Goal: Information Seeking & Learning: Learn about a topic

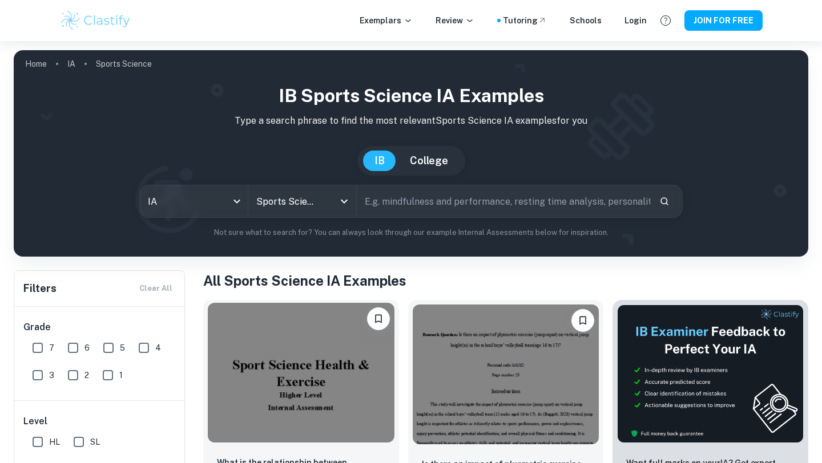
scroll to position [148, 0]
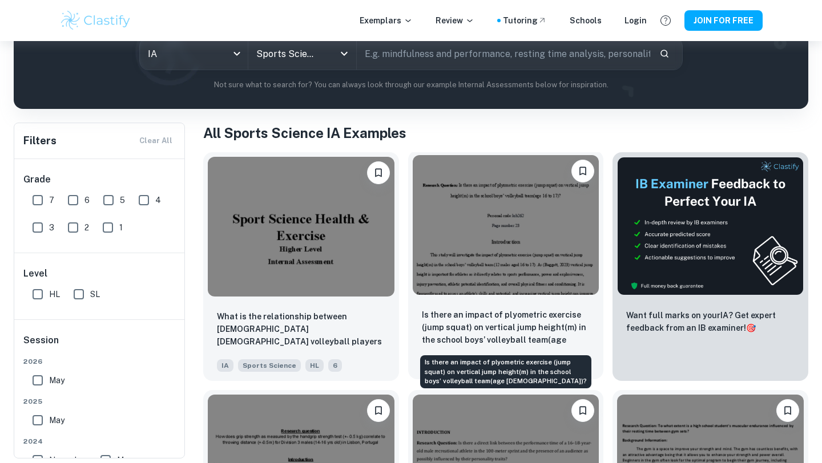
click at [504, 338] on p "Is there an impact of plyometric exercise (jump squat) on vertical jump height(…" at bounding box center [506, 328] width 168 height 39
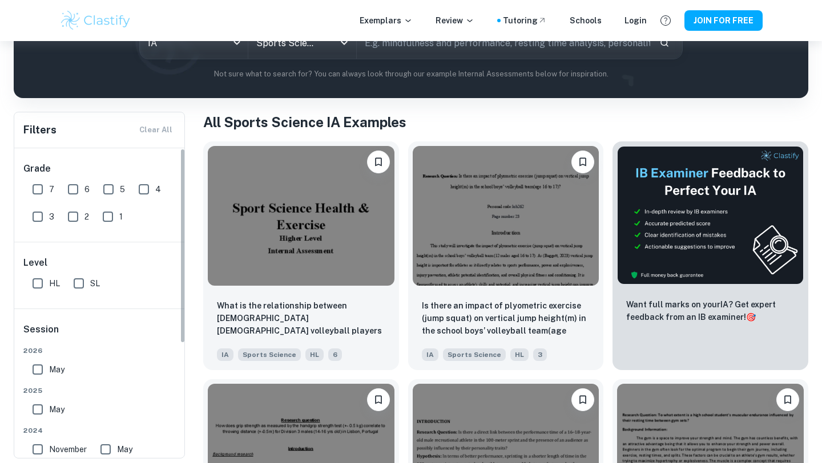
scroll to position [159, 0]
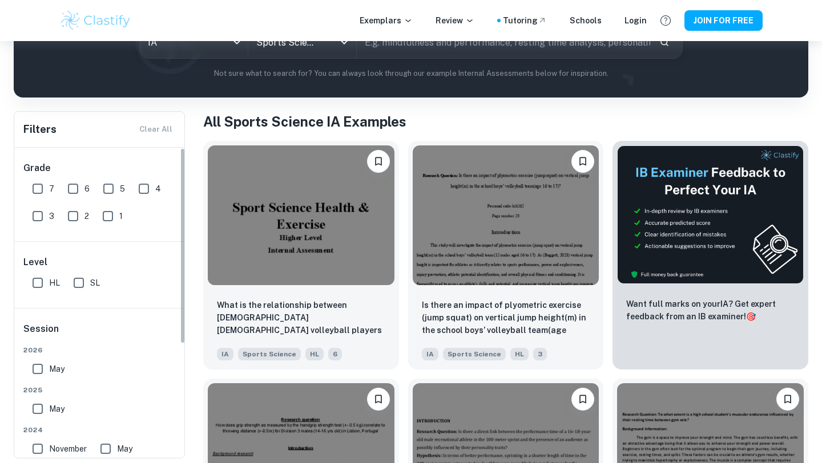
click at [38, 192] on input "7" at bounding box center [37, 189] width 23 height 23
checkbox input "true"
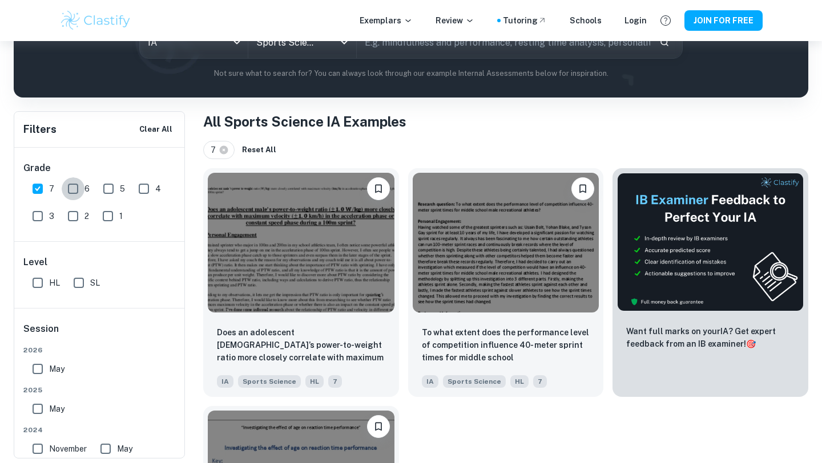
click at [72, 192] on input "6" at bounding box center [73, 189] width 23 height 23
checkbox input "true"
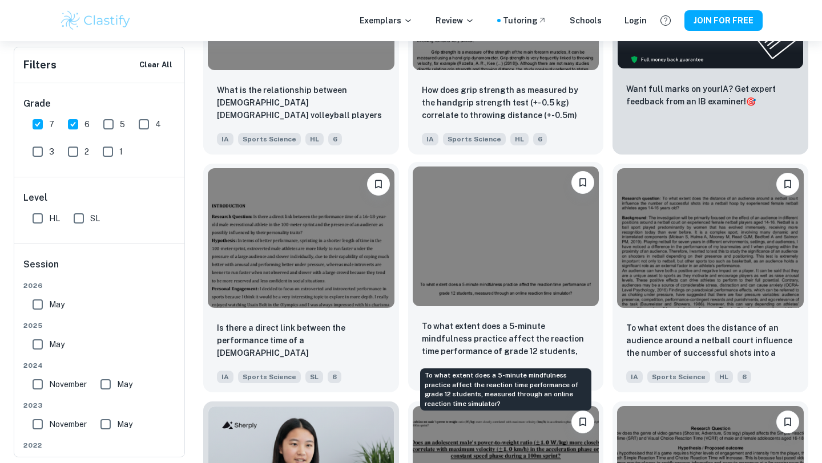
scroll to position [403, 0]
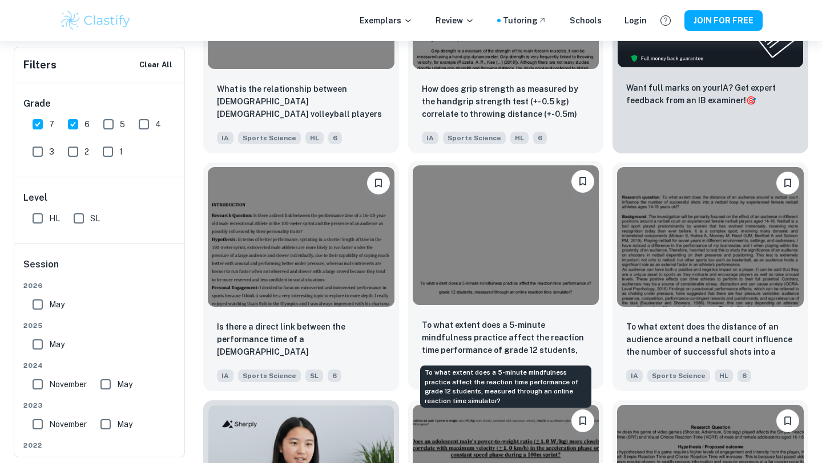
click at [515, 337] on p "To what extent does a 5-minute mindfulness practice affect the reaction time pe…" at bounding box center [506, 338] width 168 height 39
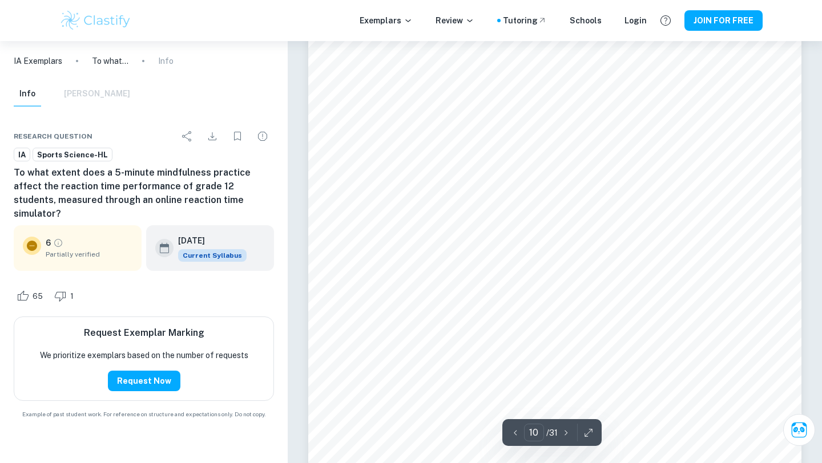
scroll to position [6080, 0]
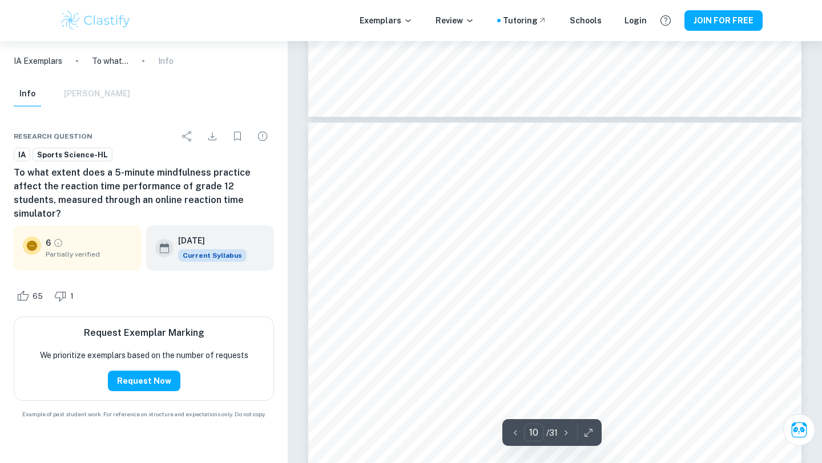
type input "9"
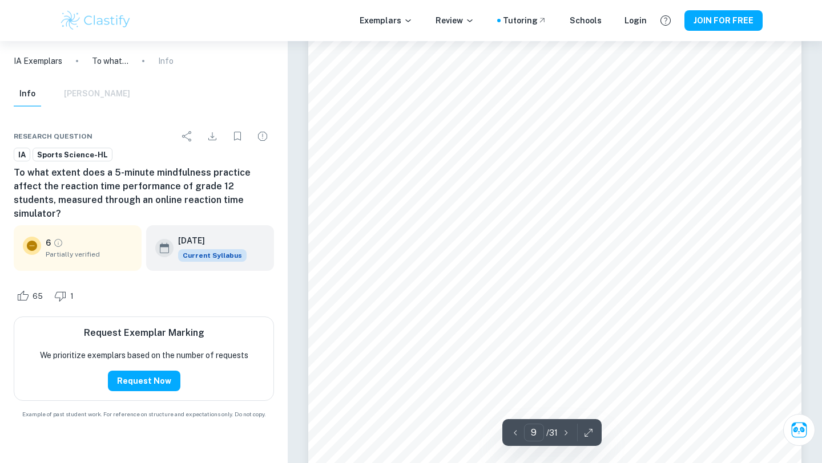
scroll to position [5500, 0]
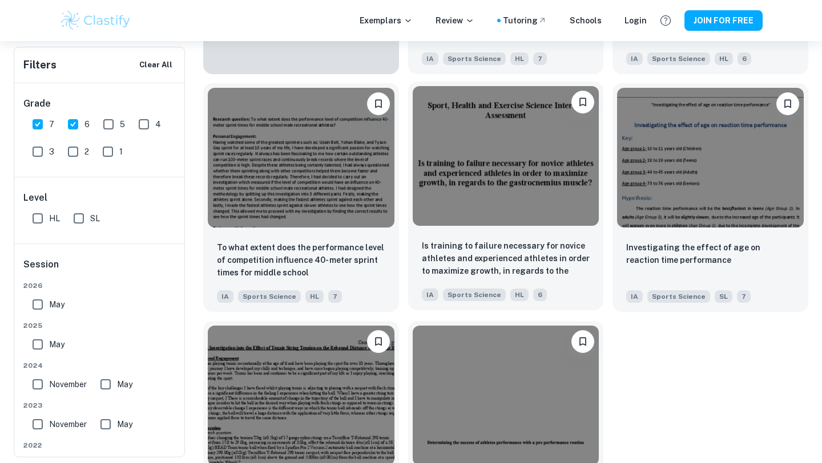
scroll to position [956, 0]
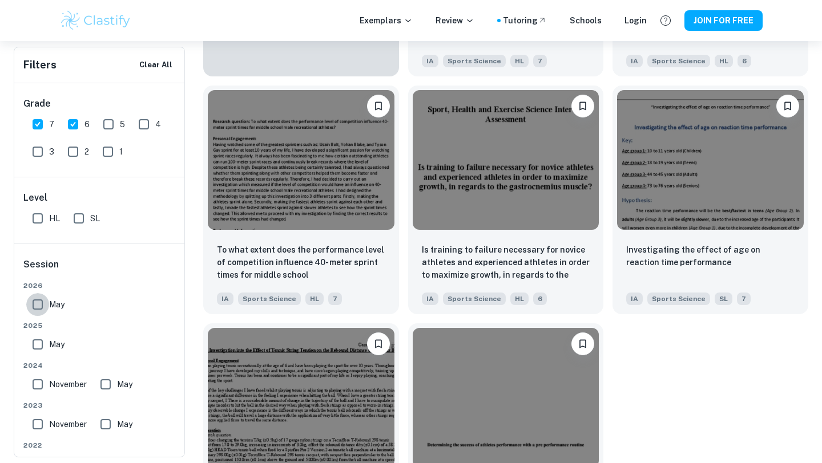
click at [36, 303] on input "May" at bounding box center [37, 304] width 23 height 23
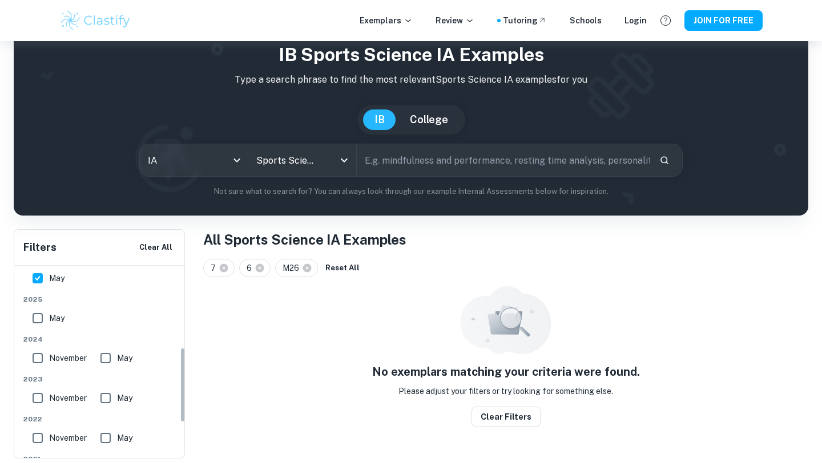
scroll to position [189, 0]
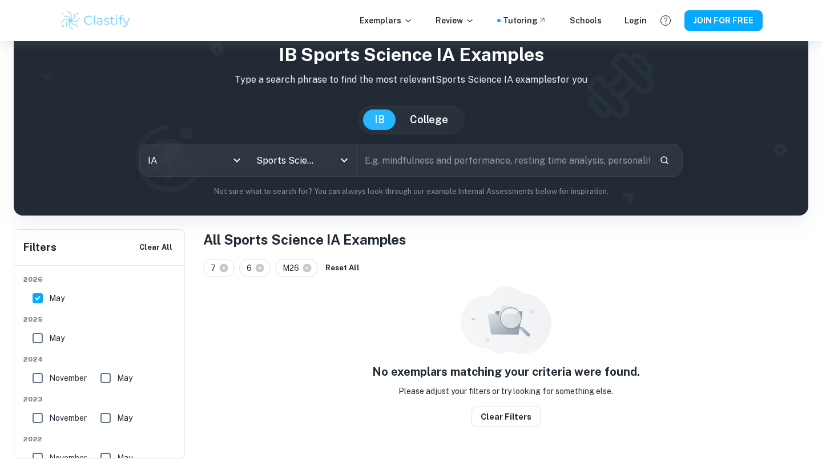
click at [36, 298] on input "May" at bounding box center [37, 298] width 23 height 23
checkbox input "false"
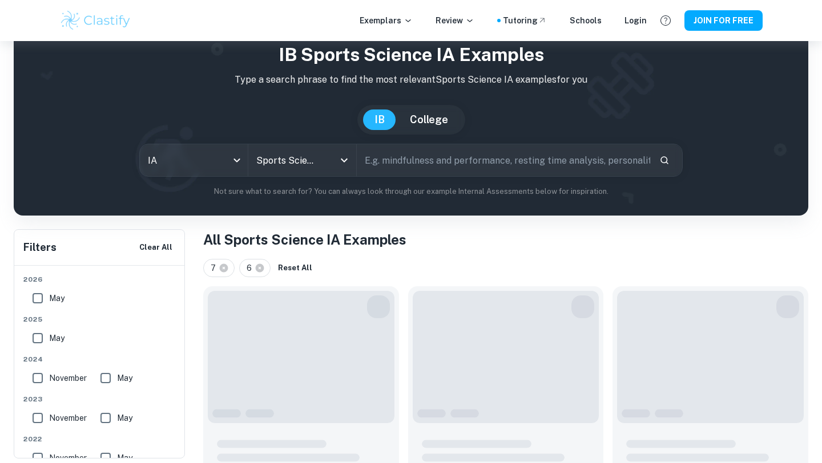
click at [35, 344] on input "May" at bounding box center [37, 338] width 23 height 23
checkbox input "true"
click at [39, 379] on input "November" at bounding box center [37, 378] width 23 height 23
checkbox input "true"
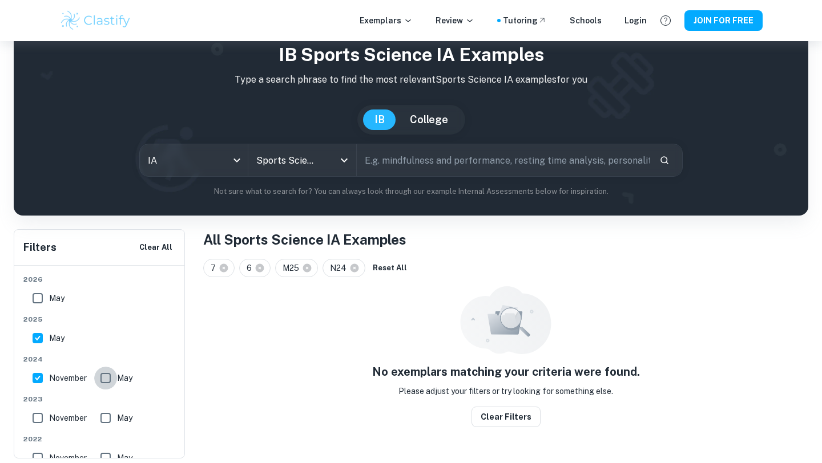
click at [102, 382] on input "May" at bounding box center [105, 378] width 23 height 23
checkbox input "true"
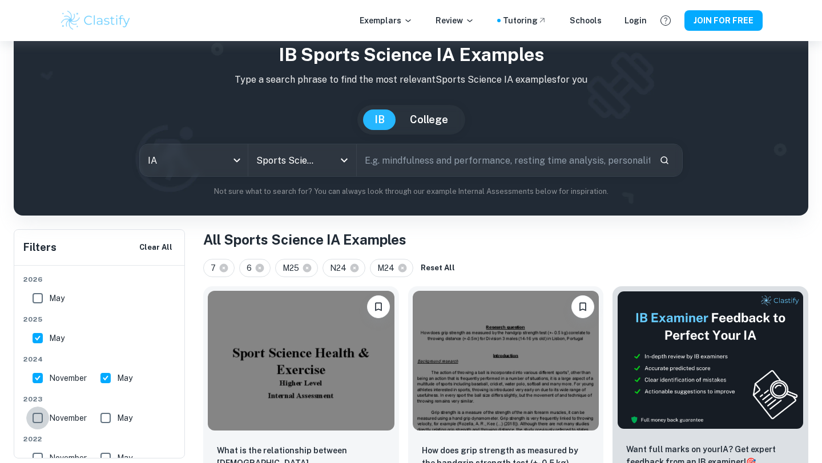
click at [38, 418] on input "November" at bounding box center [37, 418] width 23 height 23
checkbox input "true"
click at [105, 420] on input "May" at bounding box center [105, 418] width 23 height 23
checkbox input "true"
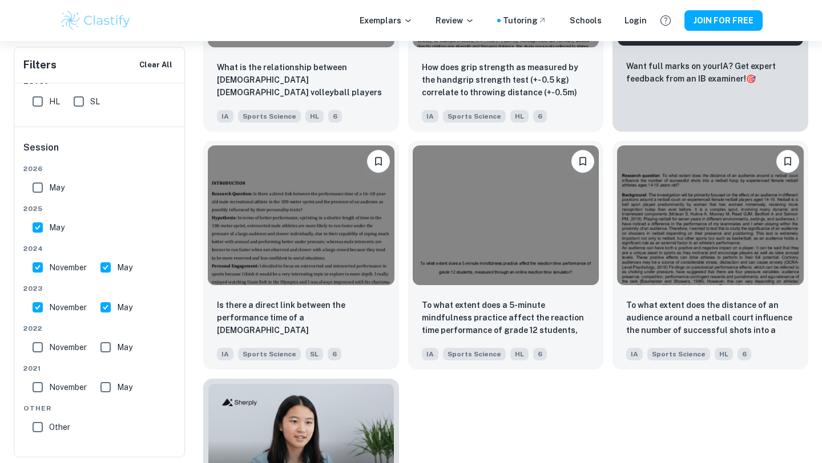
scroll to position [414, 0]
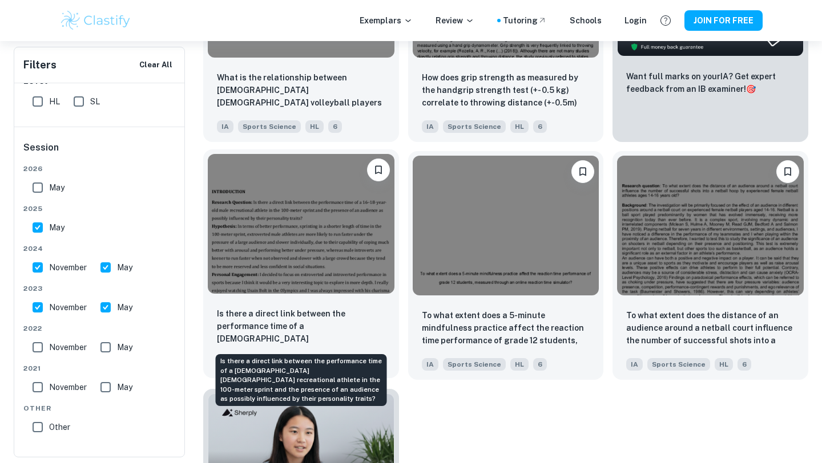
click at [293, 312] on p "Is there a direct link between the performance time of a [DEMOGRAPHIC_DATA] [DE…" at bounding box center [301, 327] width 168 height 39
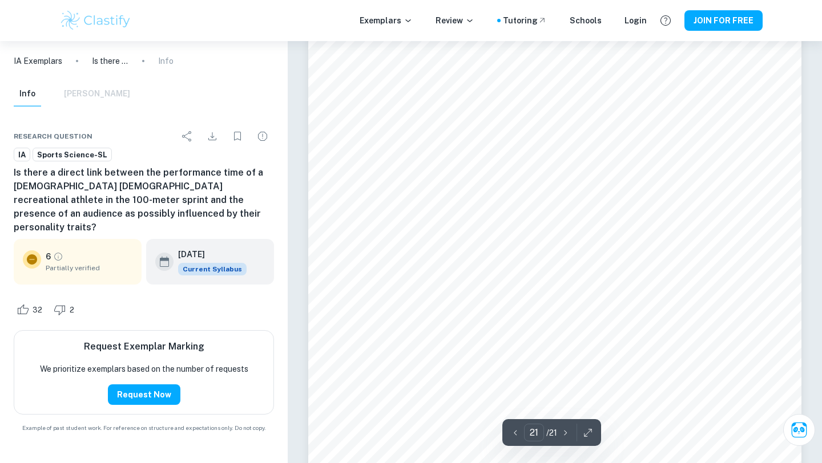
scroll to position [13514, 0]
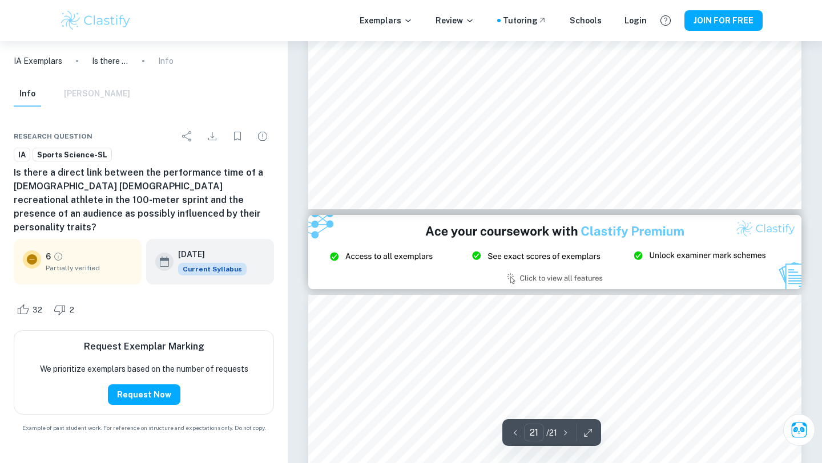
type input "20"
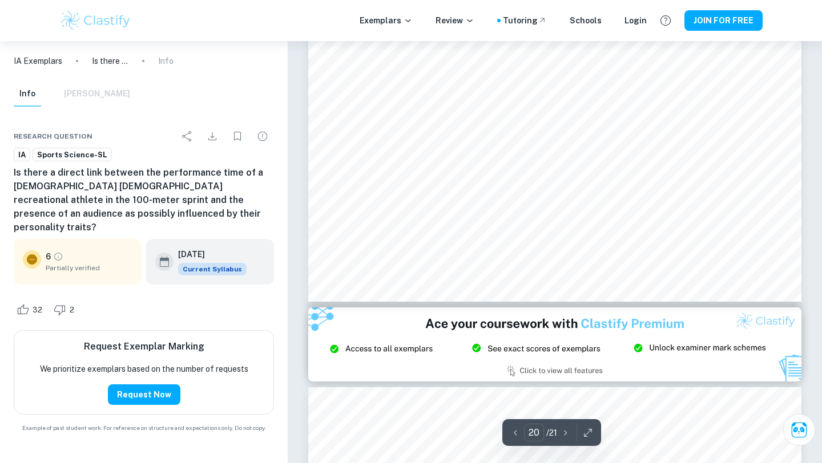
scroll to position [12648, 0]
